Goal: Task Accomplishment & Management: Use online tool/utility

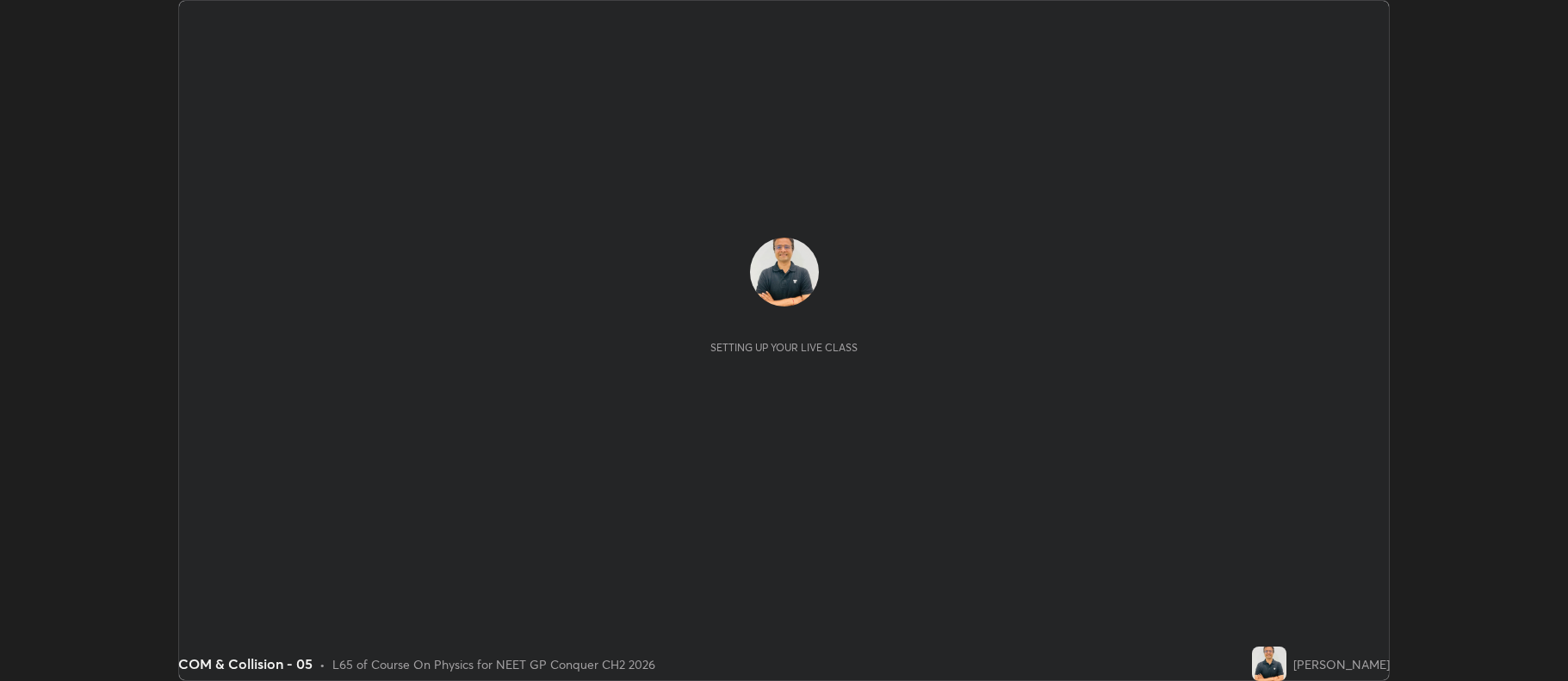
scroll to position [681, 1568]
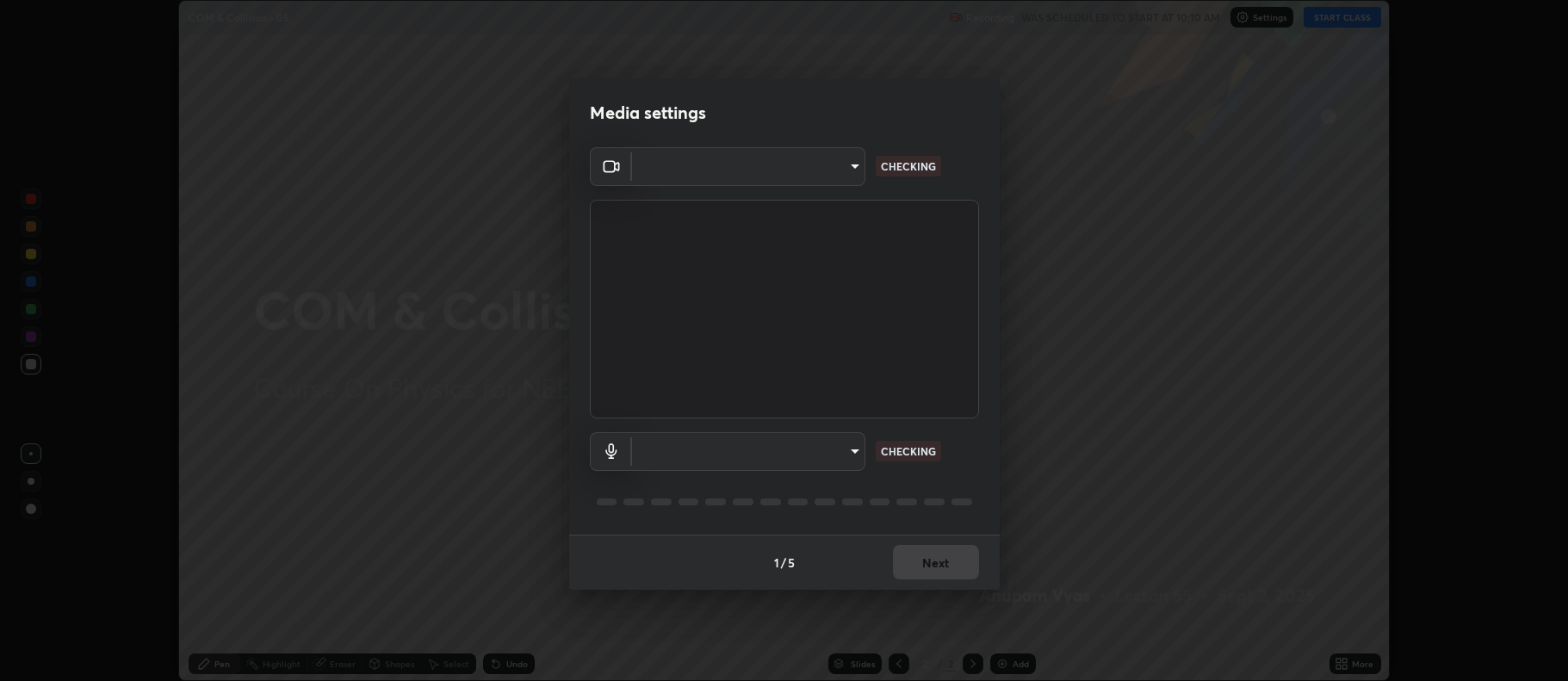
type input "5db75064d966c38022f0861f891c2b2deb8a9bf9a9a5a4ce251b0e0f2e365e36"
type input "default"
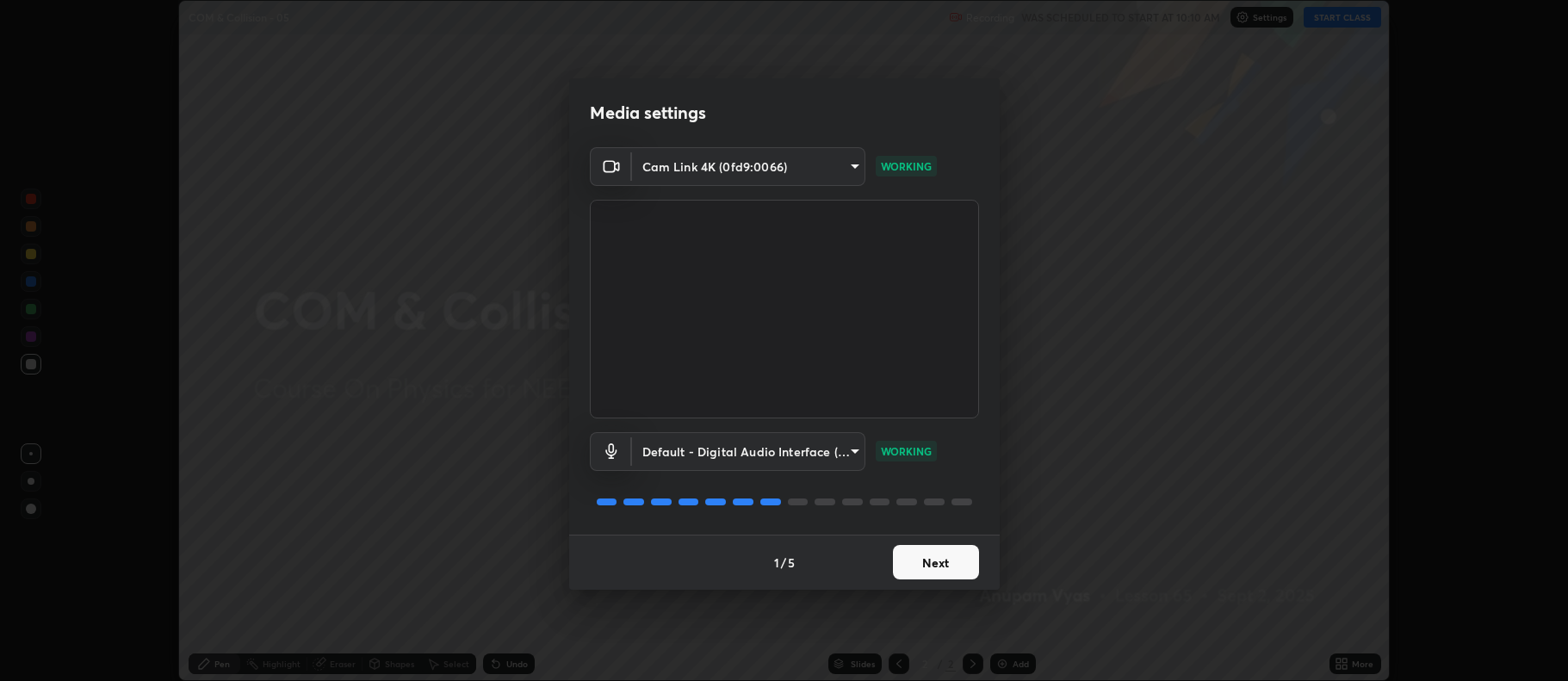
click at [935, 566] on button "Next" at bounding box center [936, 563] width 87 height 35
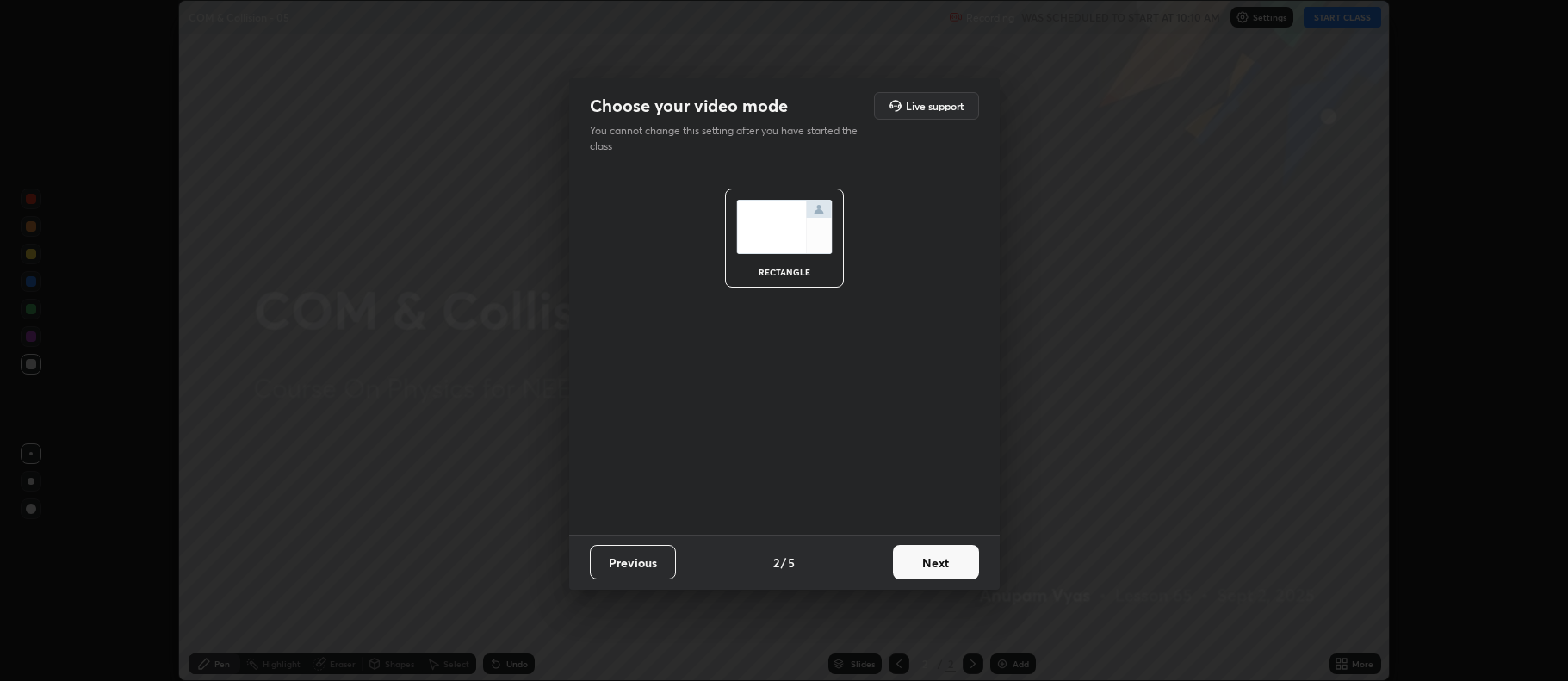
click at [936, 562] on button "Next" at bounding box center [936, 563] width 87 height 35
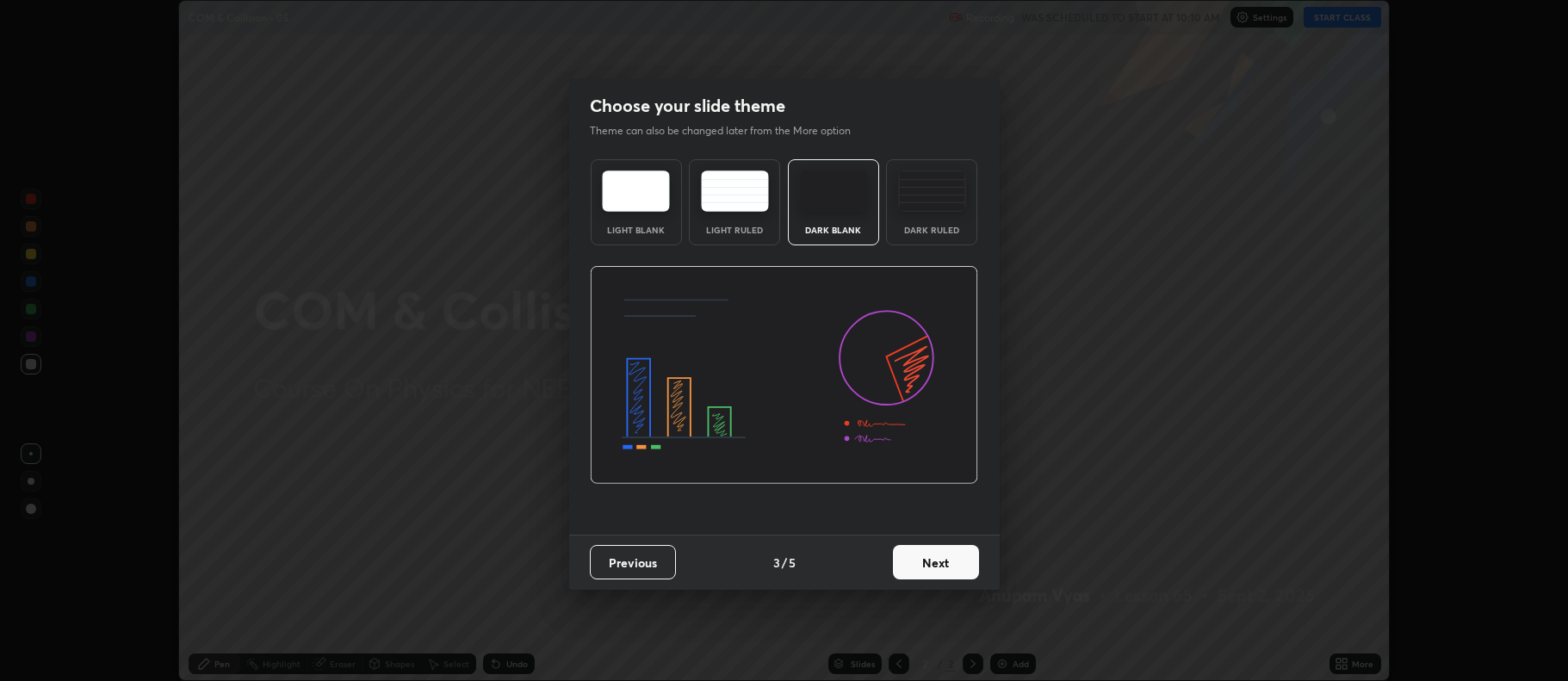
click at [934, 563] on button "Next" at bounding box center [936, 563] width 87 height 35
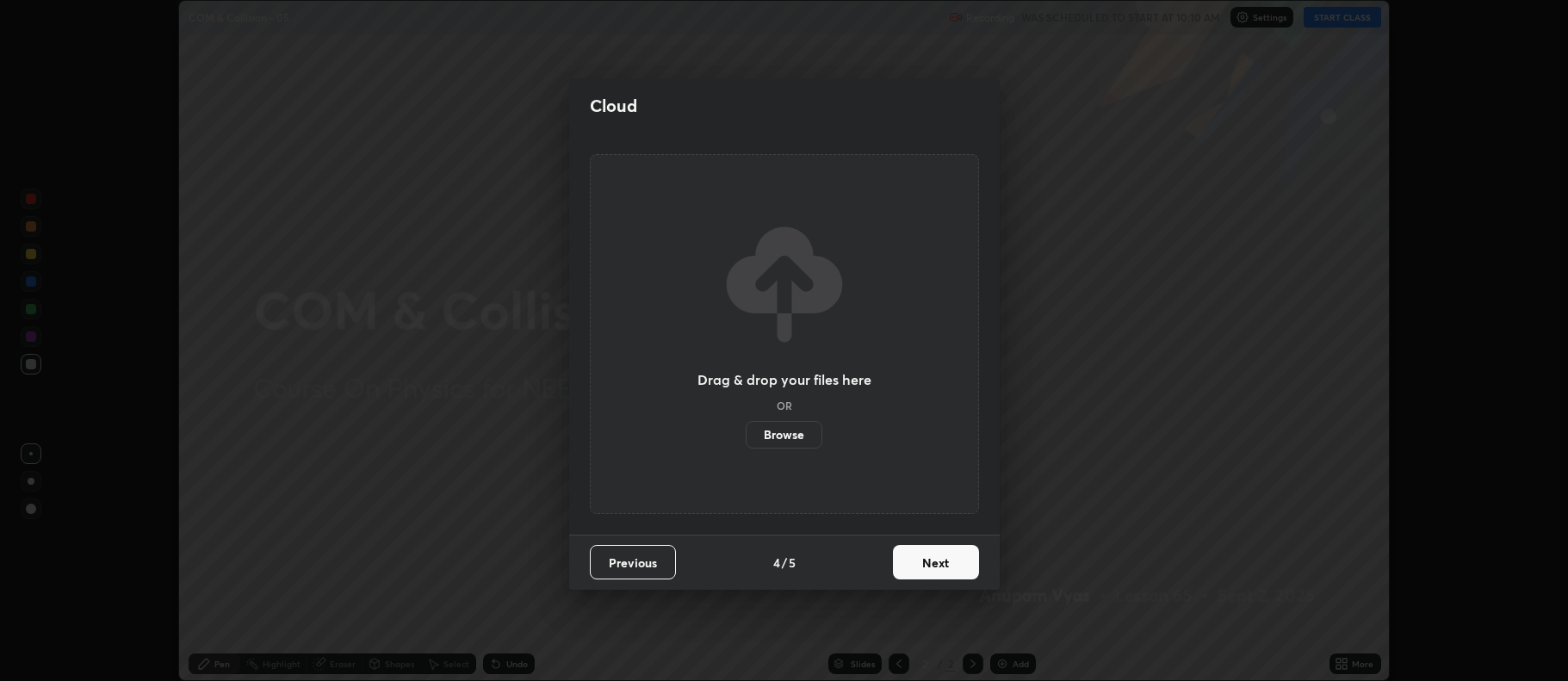
click at [932, 562] on button "Next" at bounding box center [936, 563] width 87 height 35
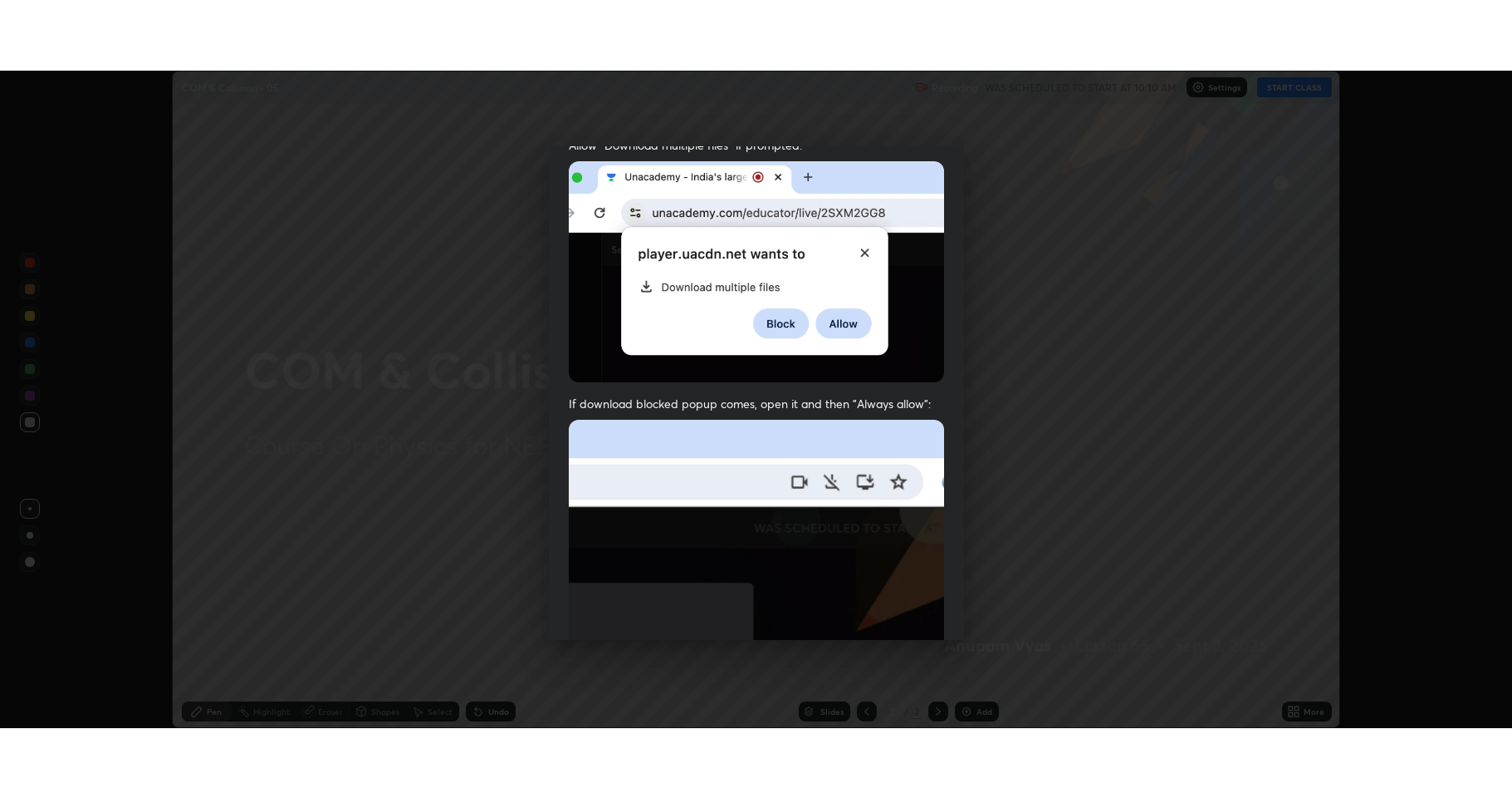
scroll to position [337, 0]
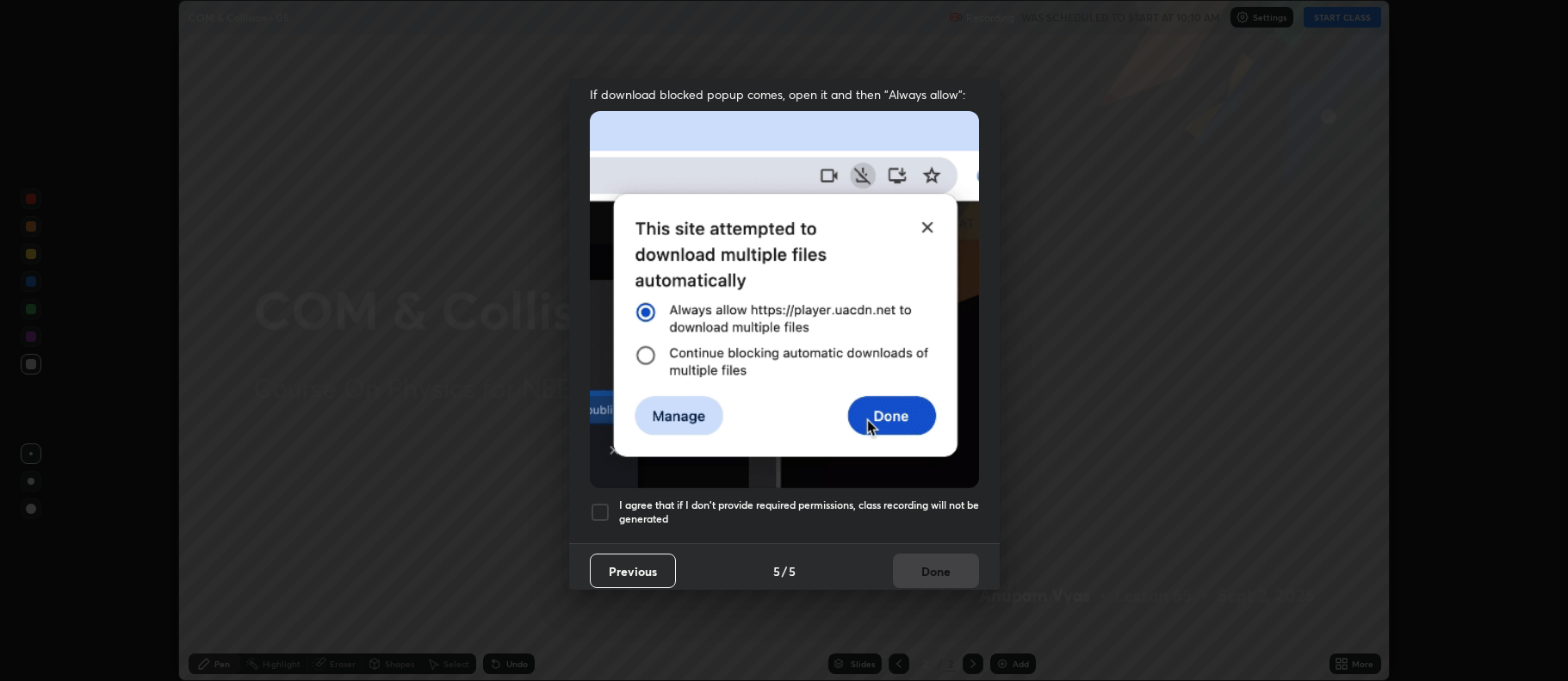
click at [599, 503] on div at bounding box center [600, 512] width 21 height 21
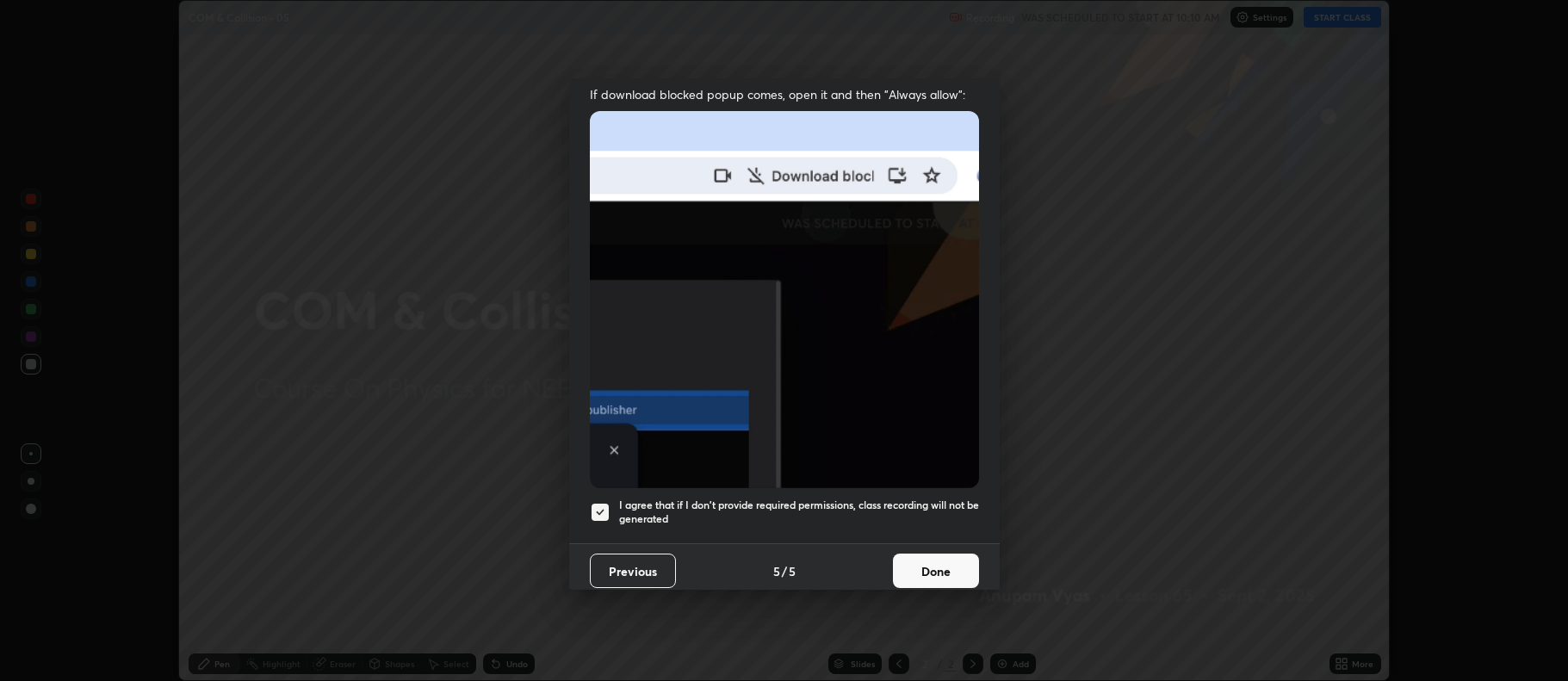
click at [923, 569] on button "Done" at bounding box center [936, 570] width 87 height 35
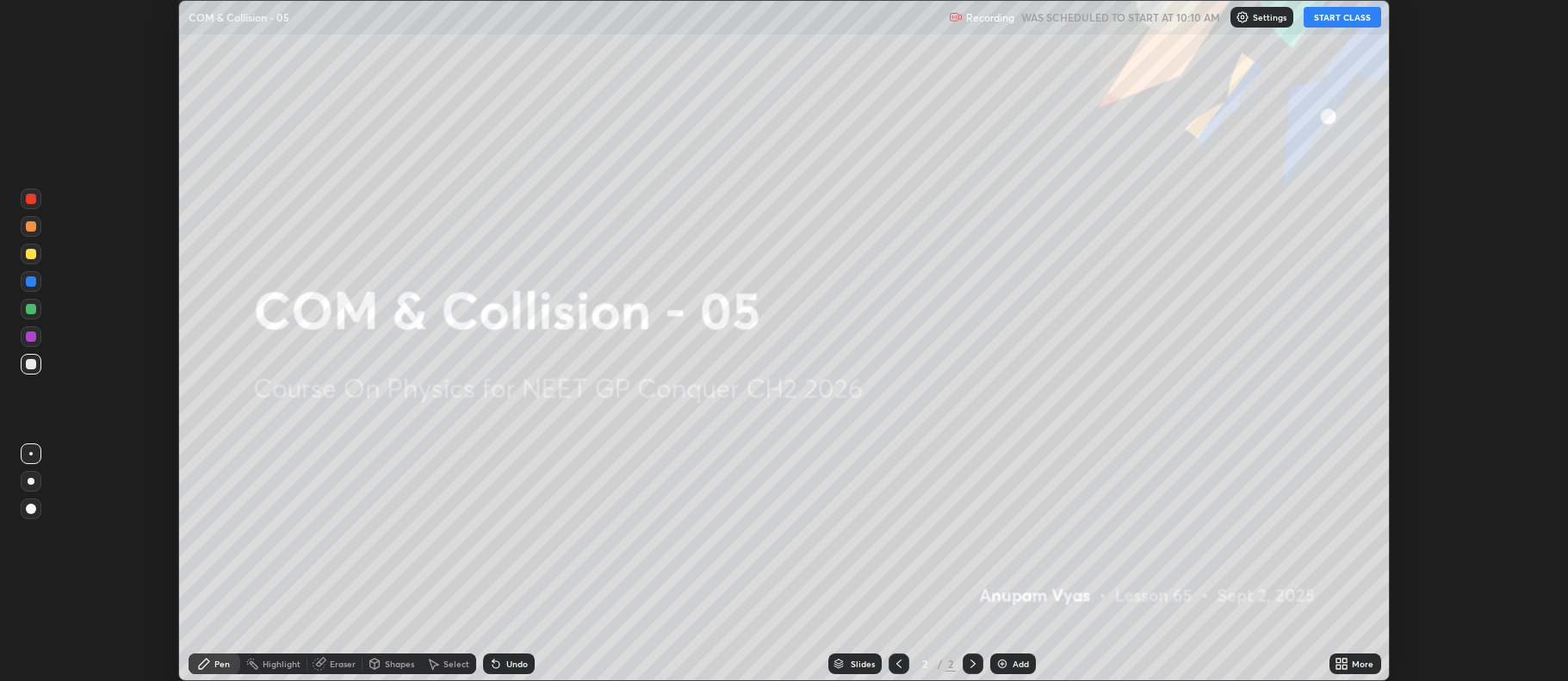
click at [1325, 16] on button "START CLASS" at bounding box center [1343, 17] width 78 height 21
click at [1353, 664] on div "More" at bounding box center [1363, 664] width 22 height 9
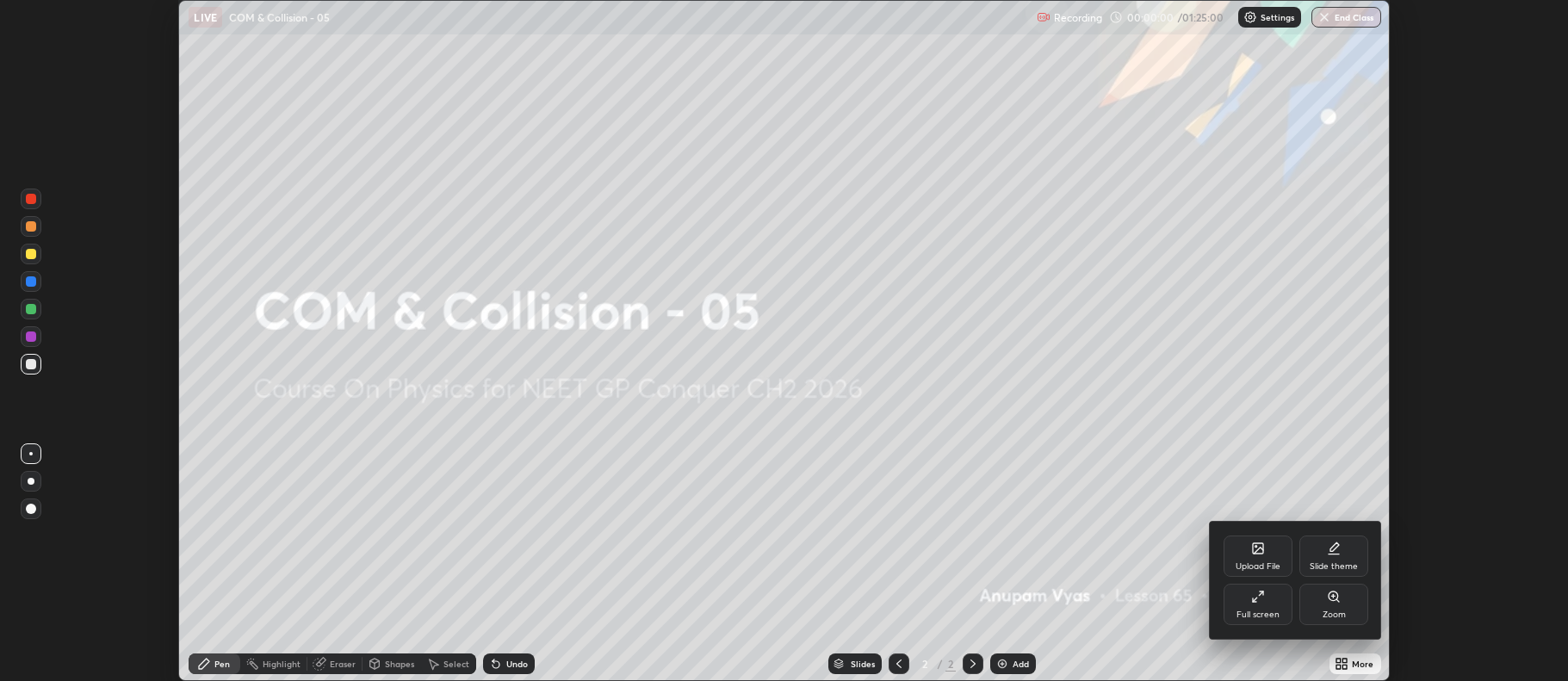
click at [1260, 611] on div "Full screen" at bounding box center [1257, 614] width 43 height 9
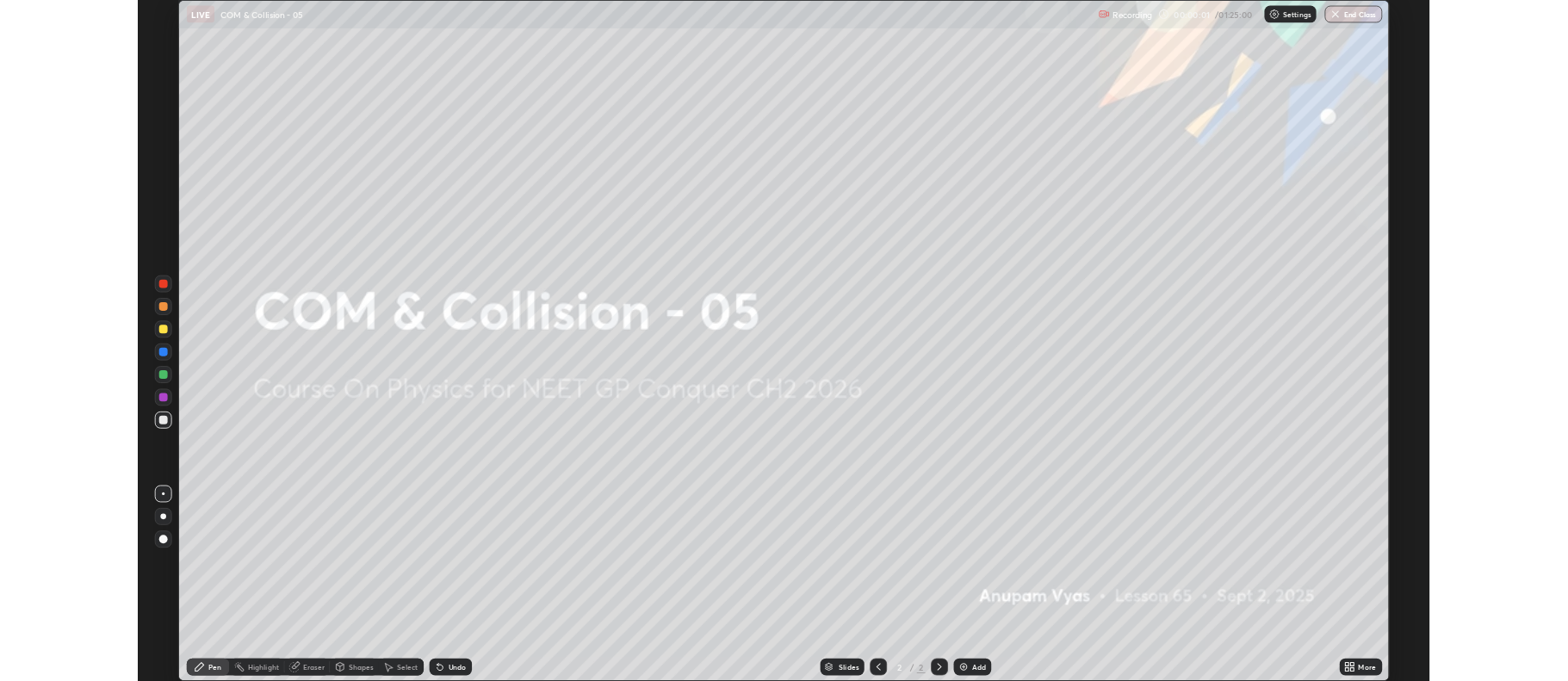
scroll to position [827, 1568]
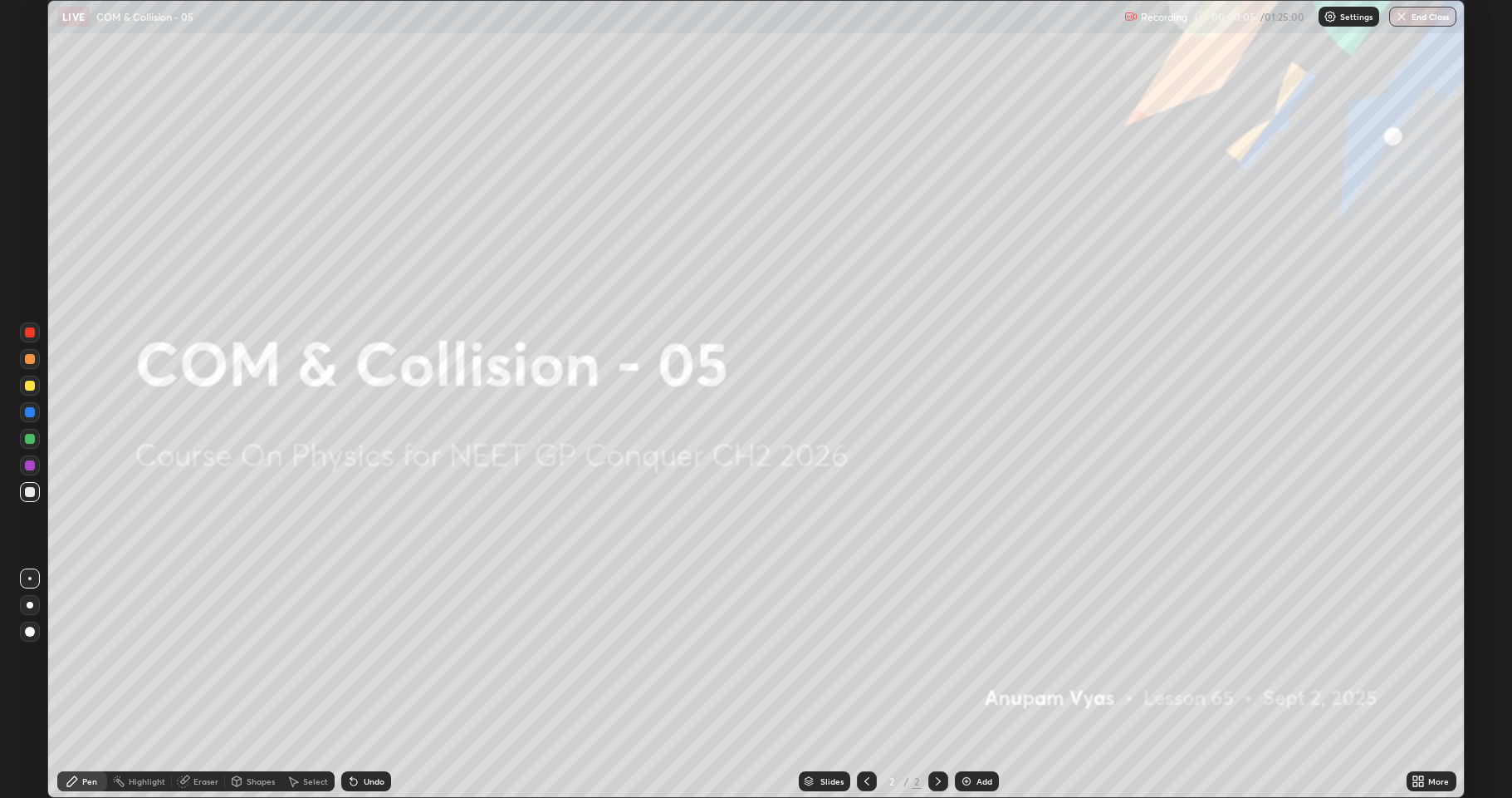
click at [31, 603] on div at bounding box center [30, 604] width 7 height 7
click at [975, 656] on div "Add" at bounding box center [977, 781] width 44 height 20
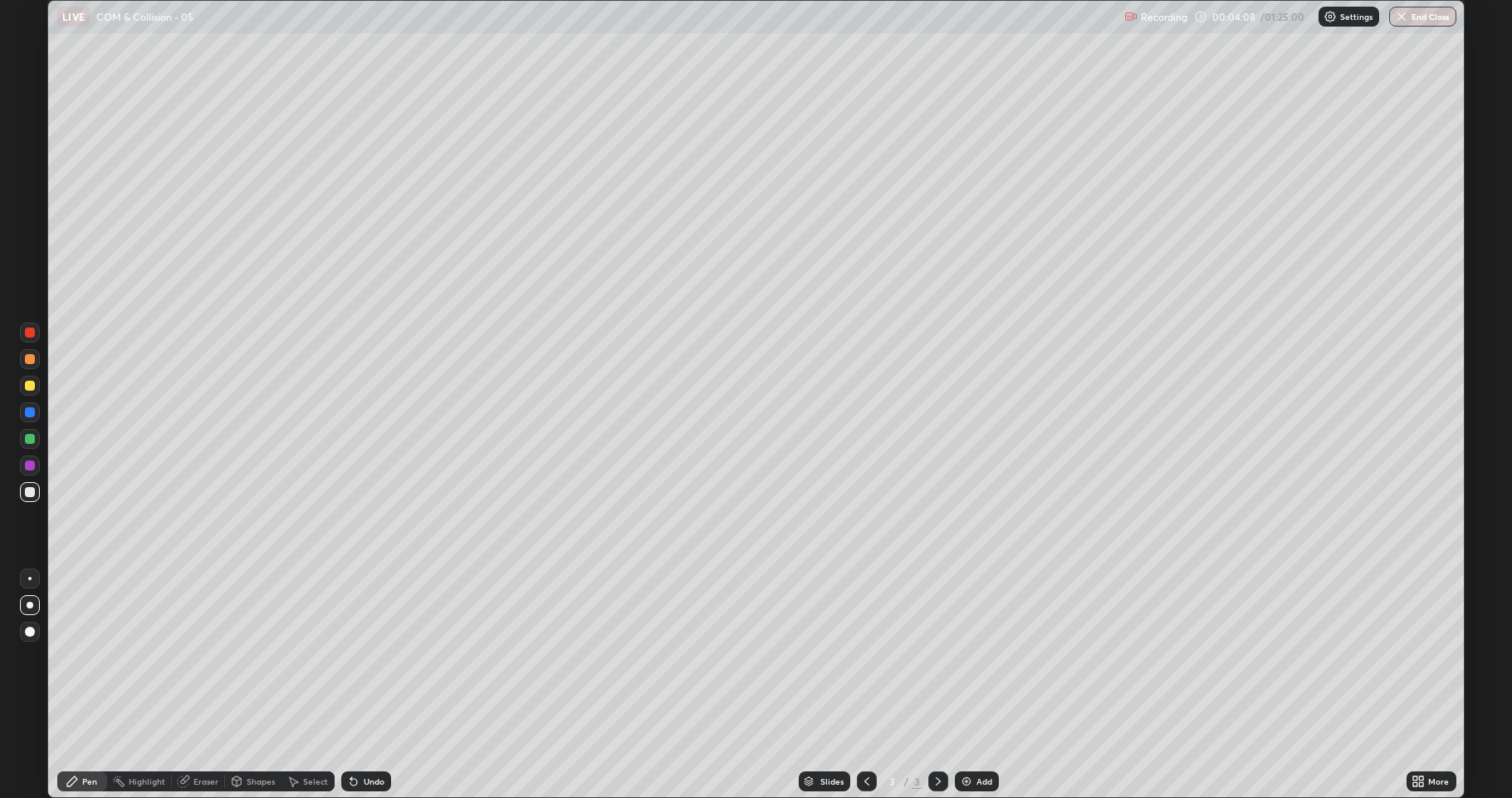
click at [30, 385] on div at bounding box center [30, 385] width 10 height 10
click at [210, 656] on div "Eraser" at bounding box center [206, 781] width 25 height 9
click at [88, 656] on div "Pen" at bounding box center [90, 781] width 15 height 9
click at [27, 436] on div at bounding box center [30, 439] width 10 height 10
click at [30, 387] on div at bounding box center [30, 385] width 10 height 10
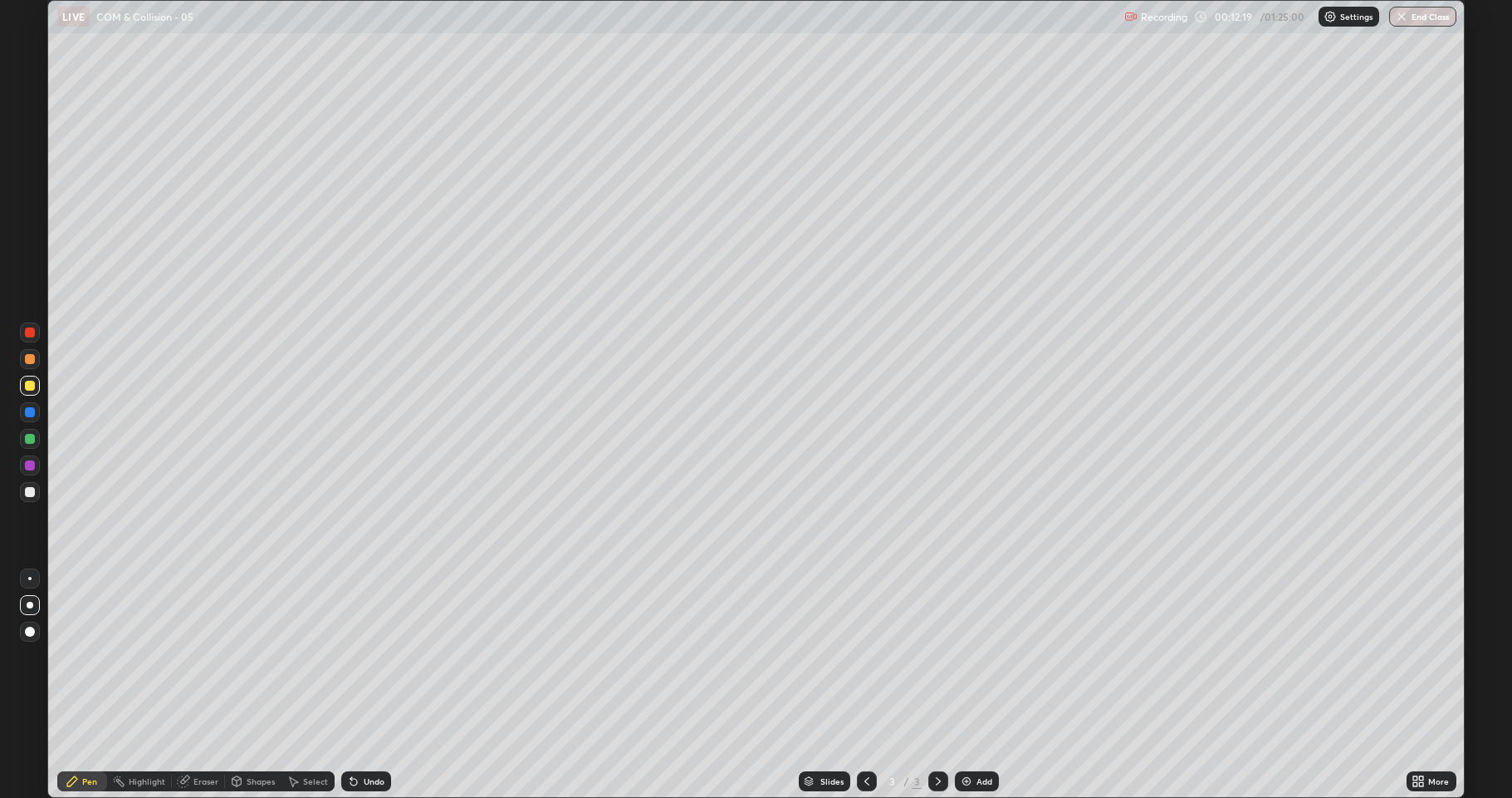
click at [976, 656] on div "Add" at bounding box center [984, 781] width 15 height 9
click at [29, 492] on div at bounding box center [30, 492] width 10 height 10
click at [983, 656] on div "Add" at bounding box center [984, 781] width 15 height 9
click at [867, 656] on icon at bounding box center [867, 781] width 13 height 13
click at [936, 656] on icon at bounding box center [939, 781] width 13 height 13
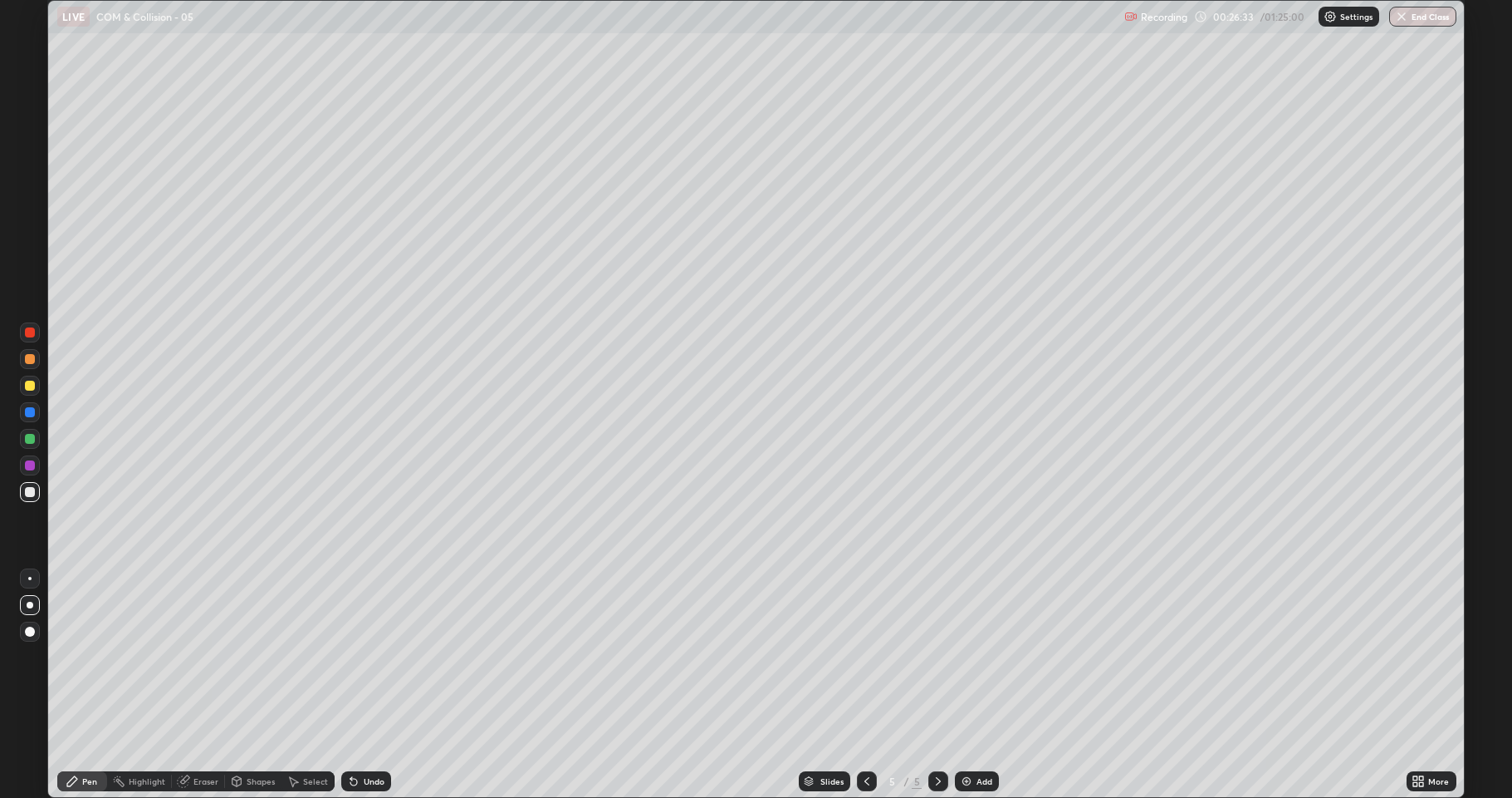
click at [858, 656] on div at bounding box center [867, 781] width 20 height 20
click at [939, 656] on icon at bounding box center [939, 781] width 13 height 13
click at [974, 656] on div "Add" at bounding box center [977, 781] width 44 height 20
click at [29, 384] on div at bounding box center [30, 385] width 10 height 10
click at [27, 494] on div at bounding box center [30, 492] width 10 height 10
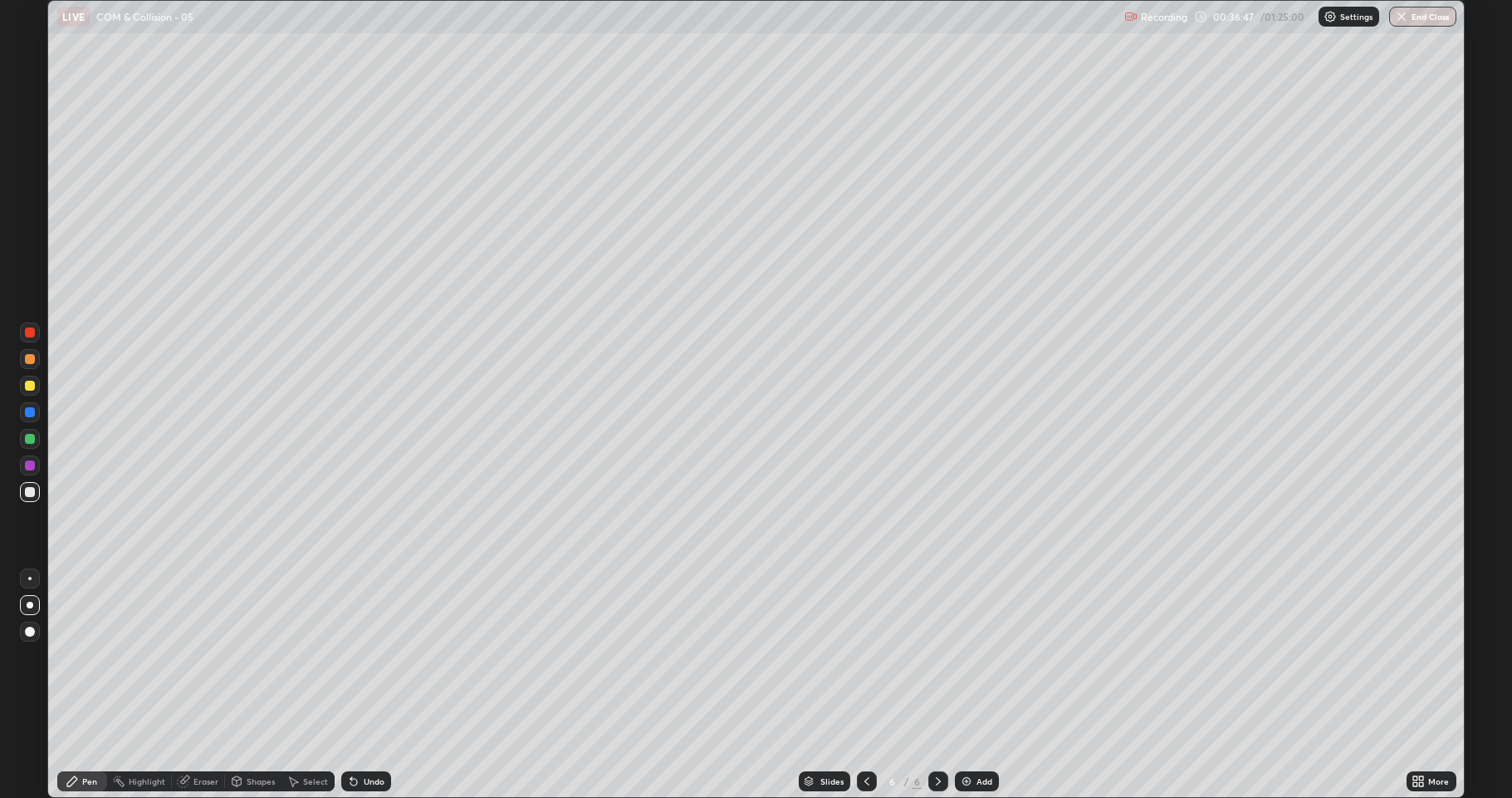
click at [986, 656] on div "Add" at bounding box center [984, 781] width 15 height 9
click at [367, 656] on div "Undo" at bounding box center [374, 781] width 21 height 9
click at [203, 656] on div "Eraser" at bounding box center [206, 781] width 25 height 9
click at [90, 656] on div "Pen" at bounding box center [90, 781] width 15 height 9
click at [980, 656] on div "Add" at bounding box center [984, 781] width 15 height 9
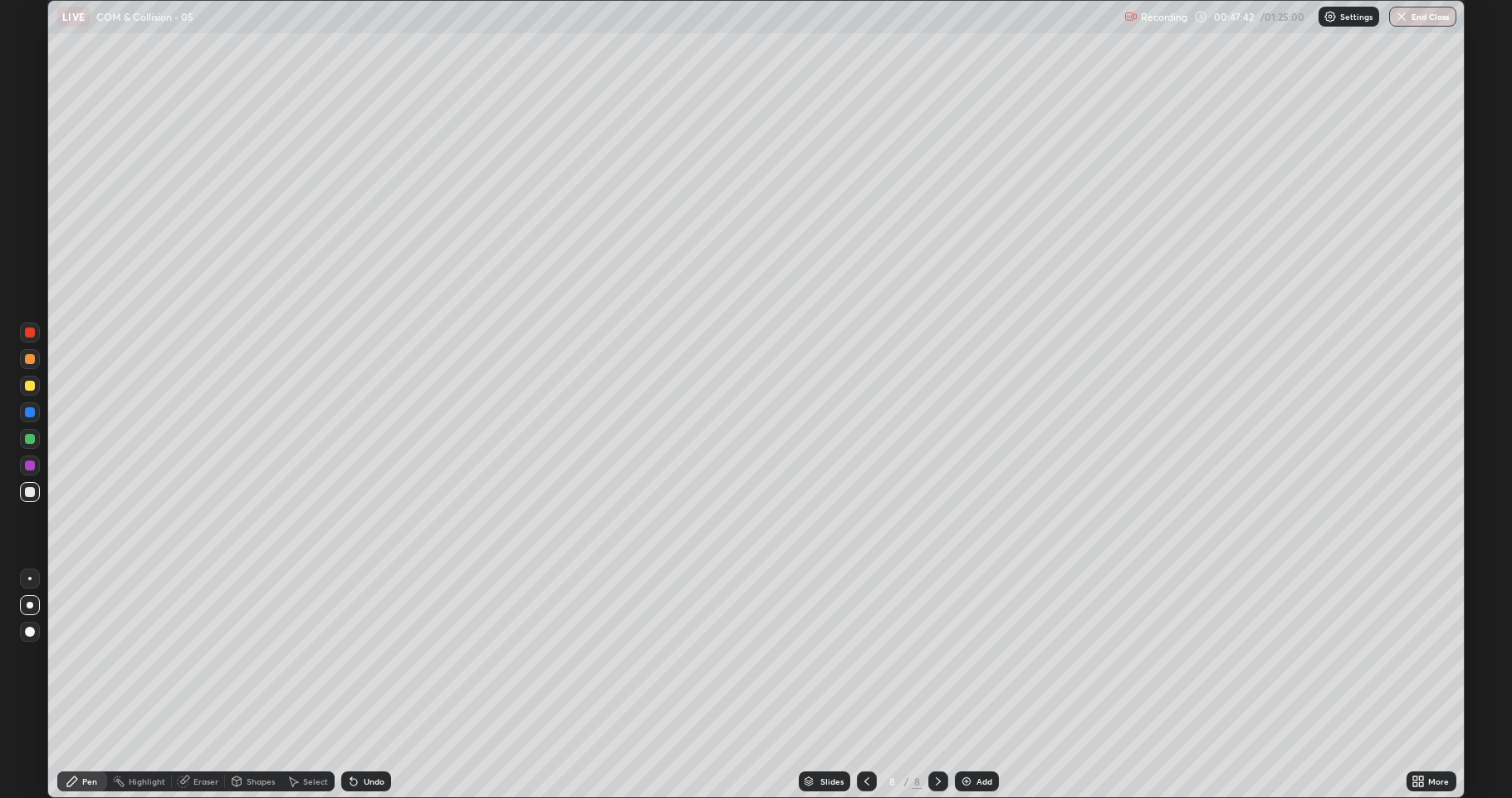
click at [372, 656] on div "Undo" at bounding box center [374, 781] width 21 height 9
click at [370, 656] on div "Undo" at bounding box center [374, 781] width 21 height 9
click at [372, 656] on div "Undo" at bounding box center [374, 781] width 21 height 9
click at [373, 656] on div "Undo" at bounding box center [374, 781] width 21 height 9
click at [373, 656] on div "Undo" at bounding box center [363, 781] width 57 height 34
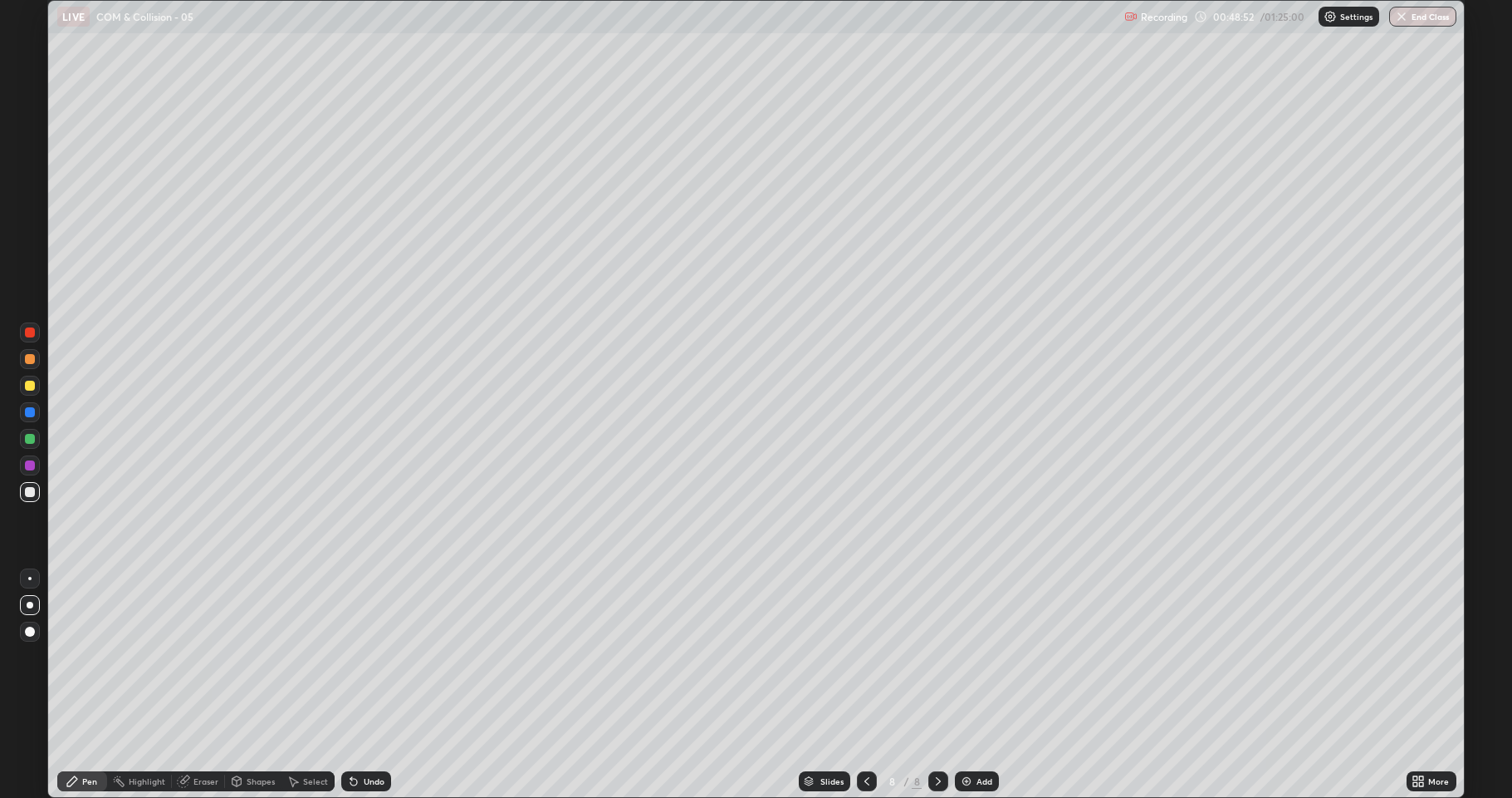
click at [373, 656] on div "Undo" at bounding box center [363, 781] width 57 height 34
click at [983, 656] on div "Add" at bounding box center [984, 781] width 15 height 9
click at [976, 656] on div "Add" at bounding box center [984, 781] width 15 height 9
click at [369, 656] on div "Undo" at bounding box center [374, 781] width 21 height 9
click at [372, 656] on div "Undo" at bounding box center [374, 781] width 21 height 9
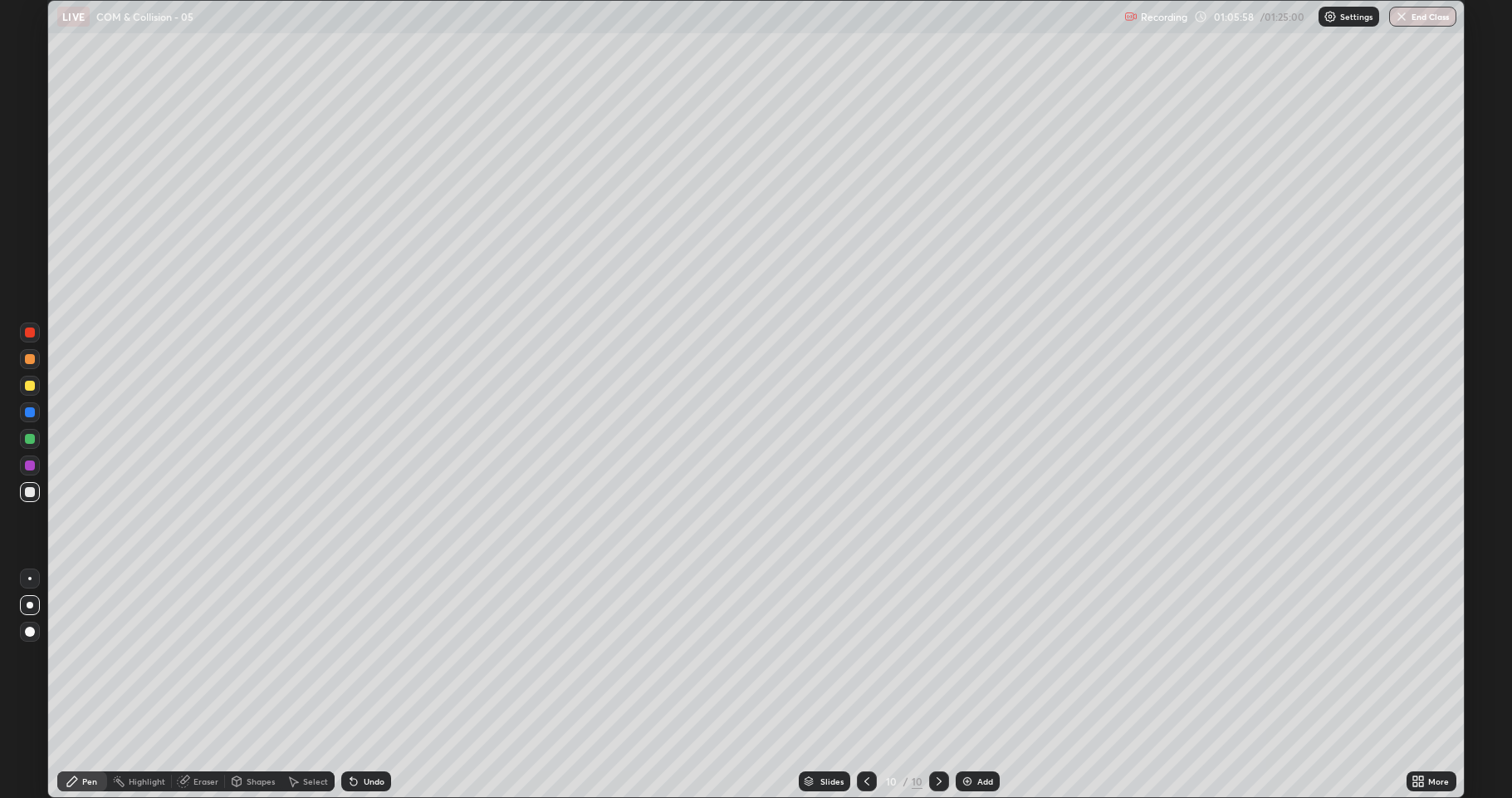
click at [372, 656] on div "Undo" at bounding box center [374, 781] width 21 height 9
click at [369, 656] on div "Undo" at bounding box center [374, 781] width 21 height 9
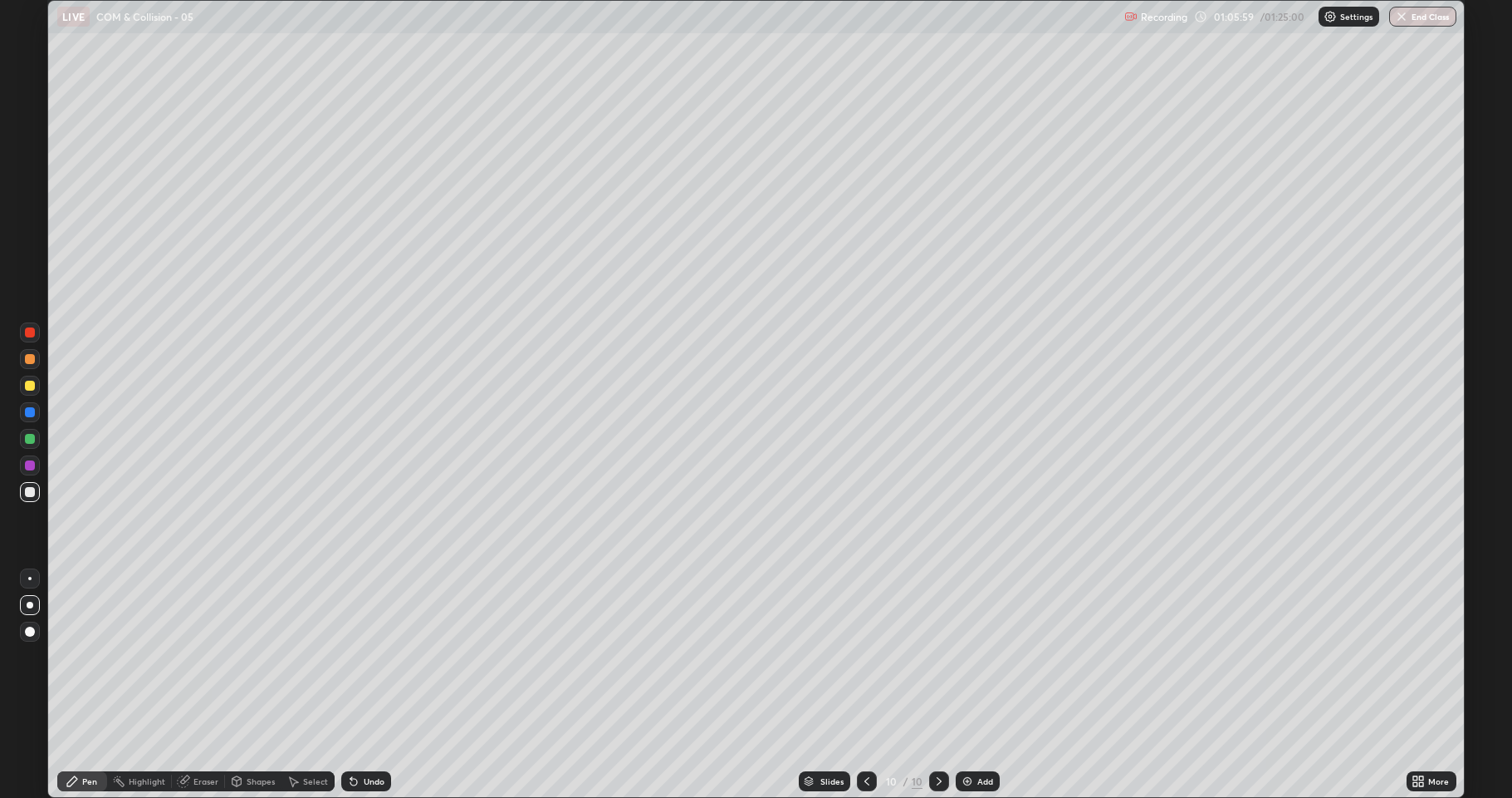
click at [369, 656] on div "Undo" at bounding box center [374, 781] width 21 height 9
click at [367, 656] on div "Undo" at bounding box center [374, 781] width 21 height 9
click at [368, 656] on div "Undo" at bounding box center [374, 781] width 21 height 9
click at [367, 656] on div "Undo" at bounding box center [374, 781] width 21 height 9
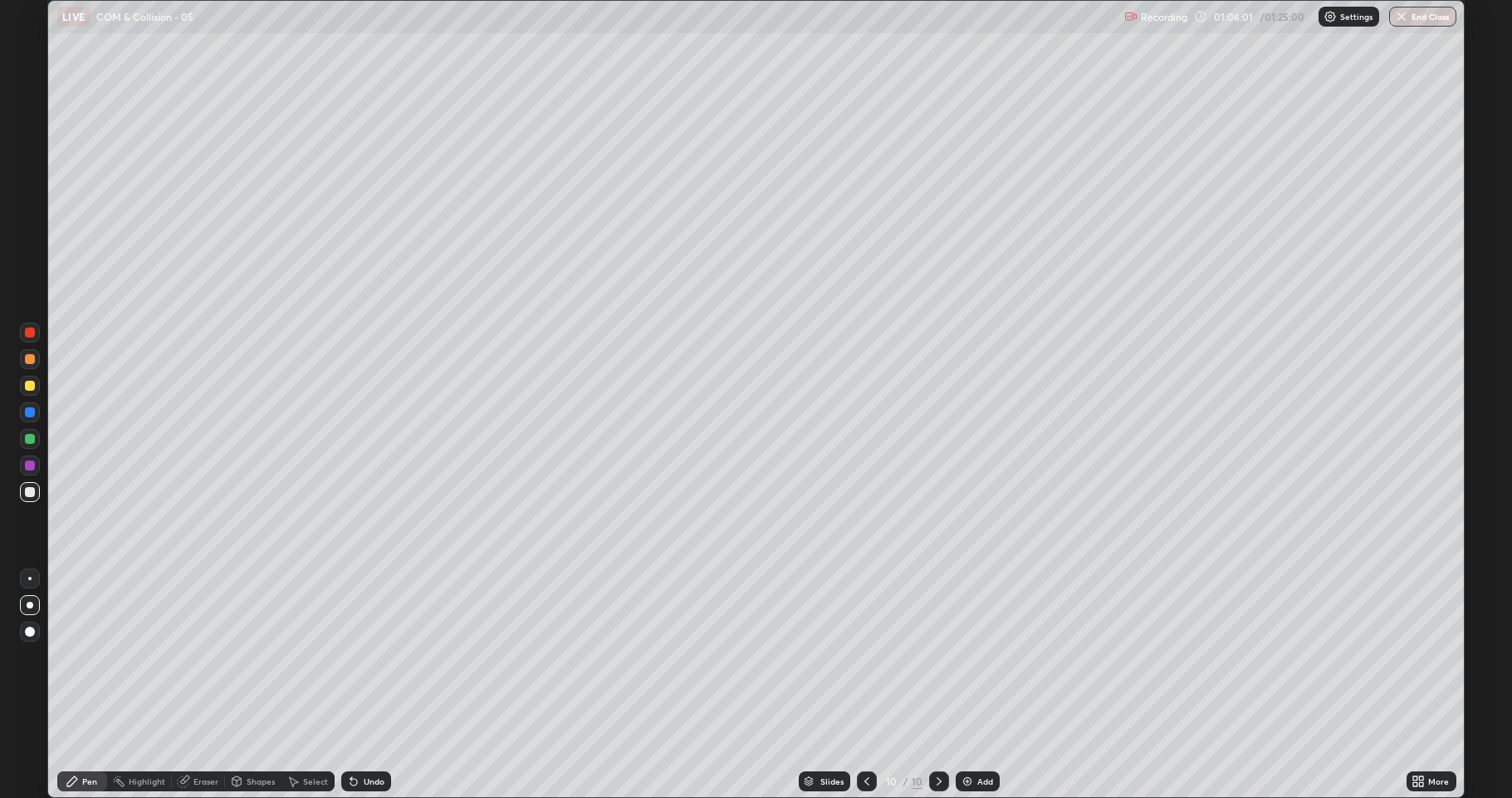
click at [367, 656] on div "Undo" at bounding box center [374, 781] width 21 height 9
click at [366, 656] on div "Undo" at bounding box center [374, 781] width 21 height 9
click at [208, 656] on div "Eraser" at bounding box center [206, 781] width 25 height 9
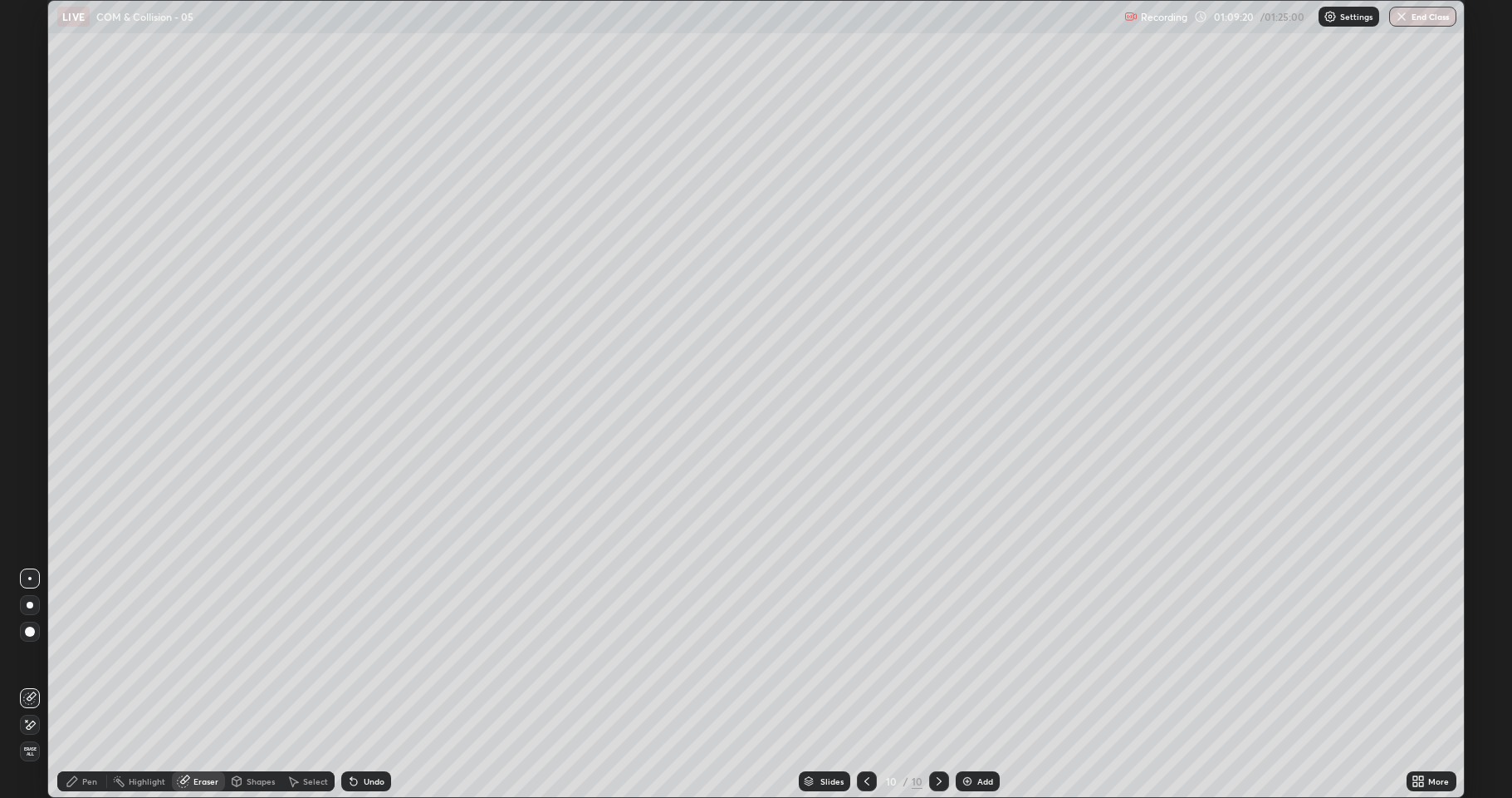
click at [89, 656] on div "Pen" at bounding box center [90, 781] width 15 height 9
click at [977, 656] on div "Add" at bounding box center [985, 781] width 15 height 9
click at [375, 656] on div "Undo" at bounding box center [374, 781] width 21 height 9
click at [372, 656] on div "Undo" at bounding box center [374, 781] width 21 height 9
click at [383, 656] on div "Undo" at bounding box center [367, 781] width 50 height 20
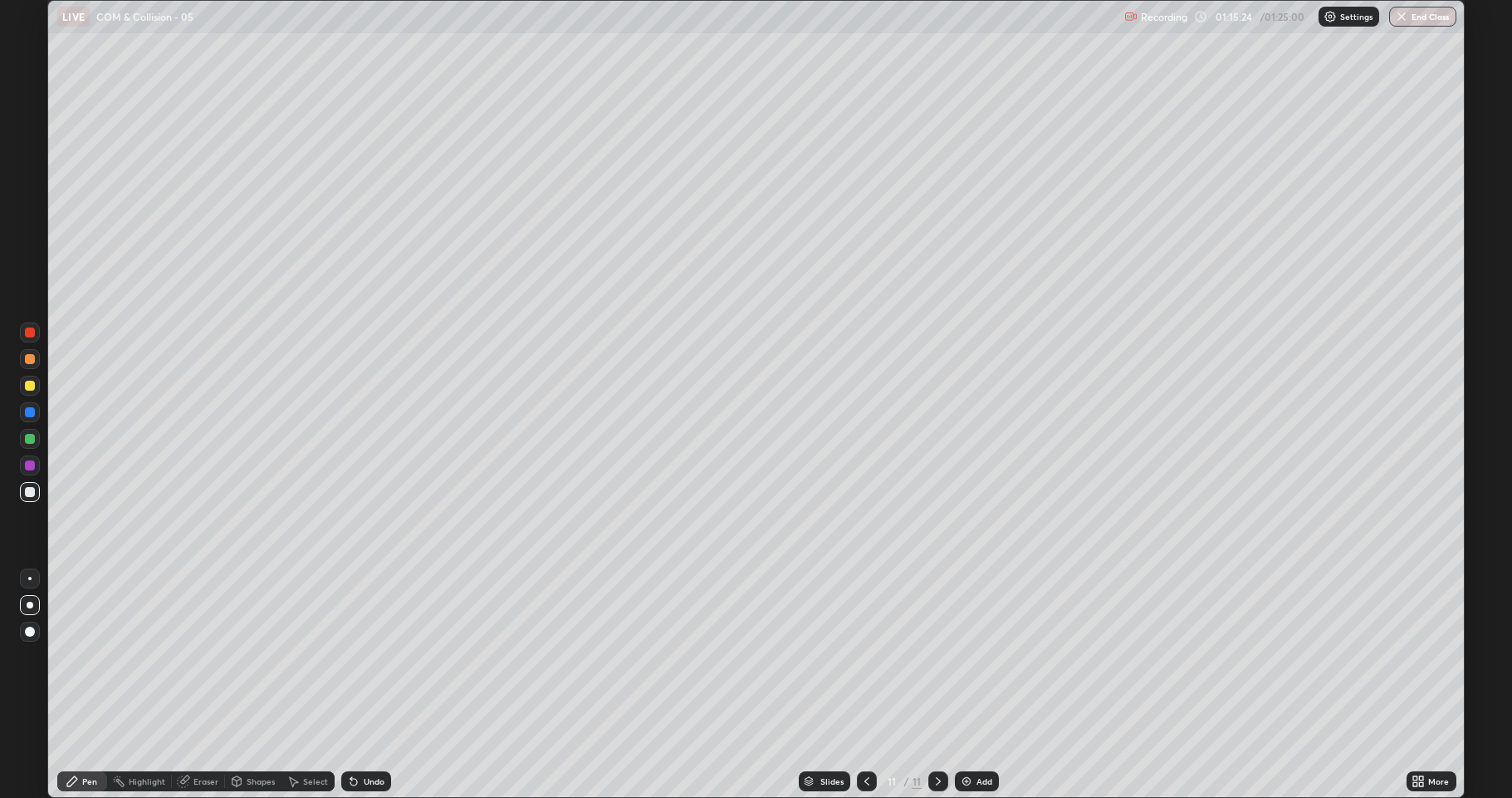
click at [373, 656] on div "Undo" at bounding box center [374, 781] width 21 height 9
click at [1432, 21] on button "End Class" at bounding box center [1423, 16] width 67 height 20
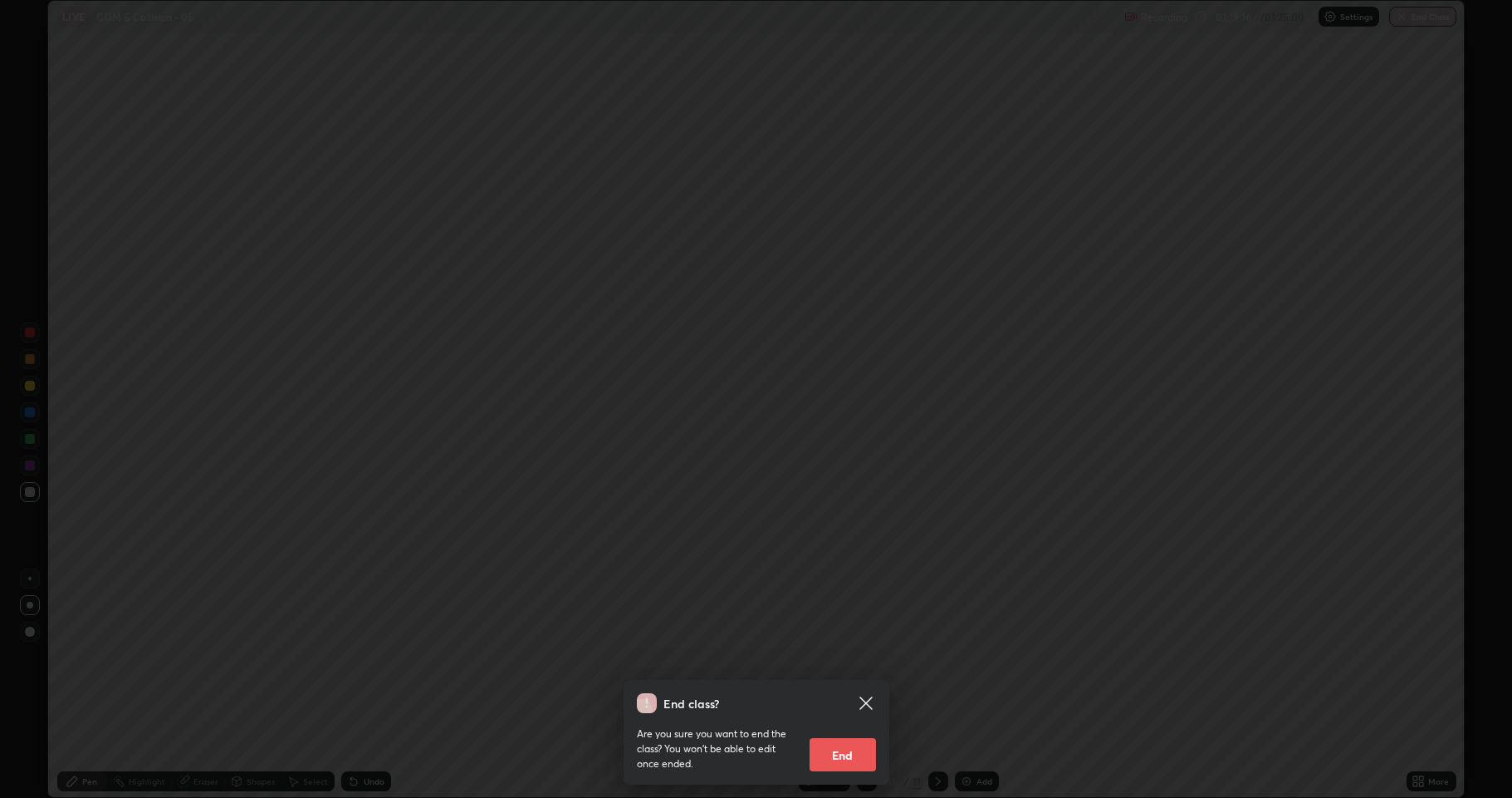
click at [857, 656] on button "End" at bounding box center [843, 754] width 66 height 34
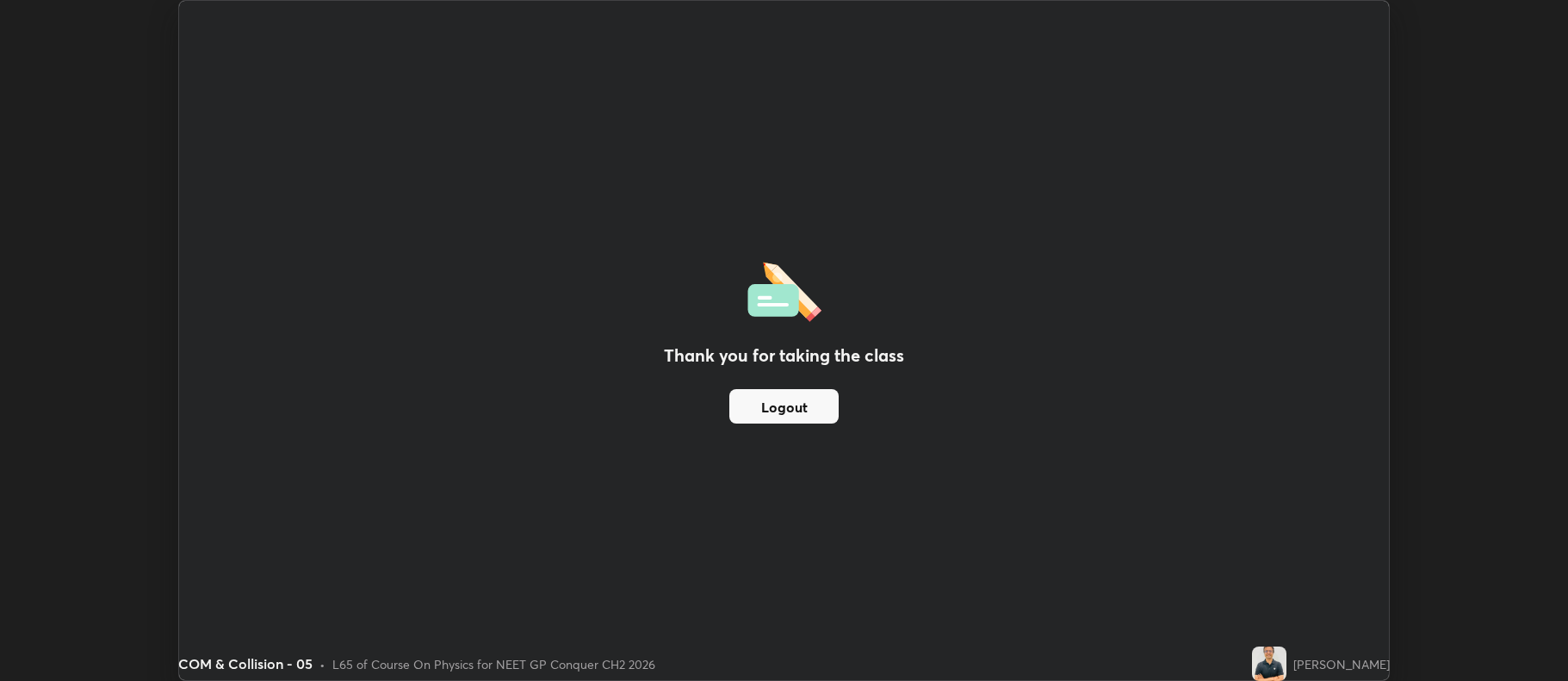
scroll to position [85455, 84562]
